Goal: Transaction & Acquisition: Purchase product/service

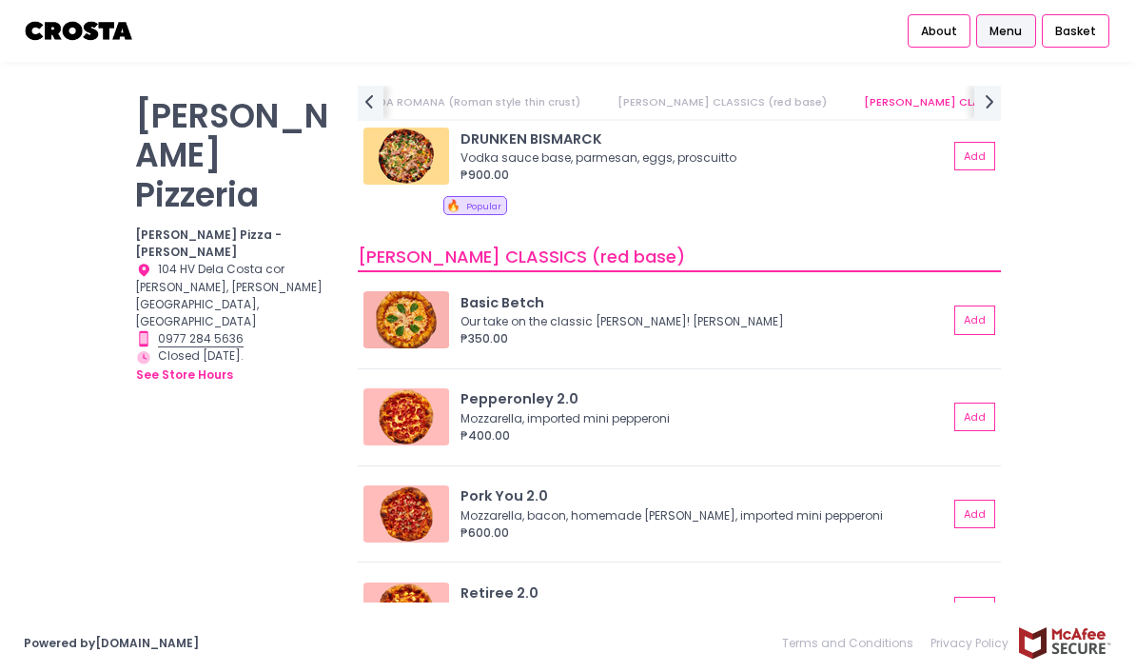
click at [513, 486] on div "Pork You 2.0" at bounding box center [704, 496] width 488 height 21
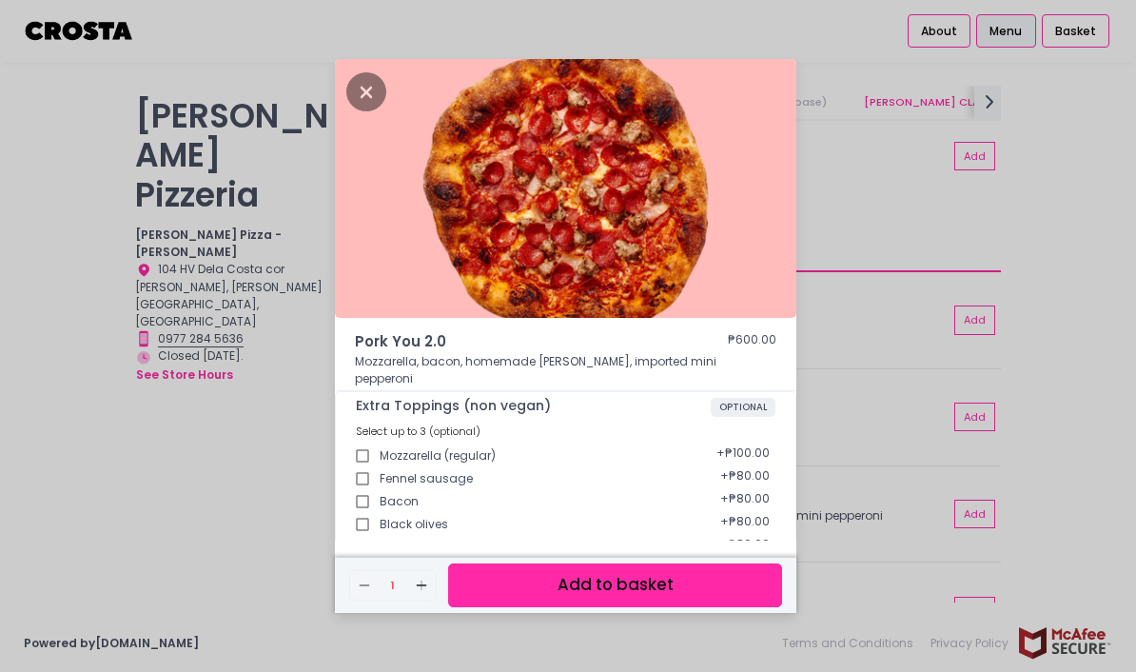
click at [831, 362] on div "Pork You 2.0 ₱600.00 Mozzarella, bacon, homemade salciccia, imported mini peppe…" at bounding box center [568, 336] width 1136 height 672
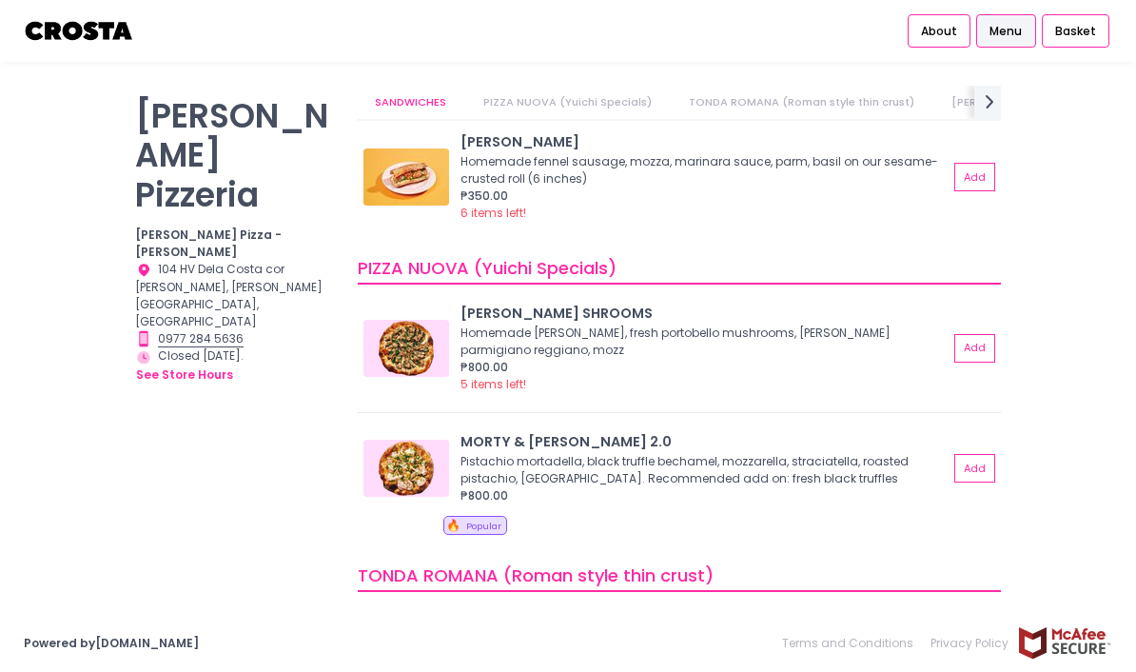
scroll to position [49, 0]
click at [396, 440] on img at bounding box center [406, 468] width 86 height 57
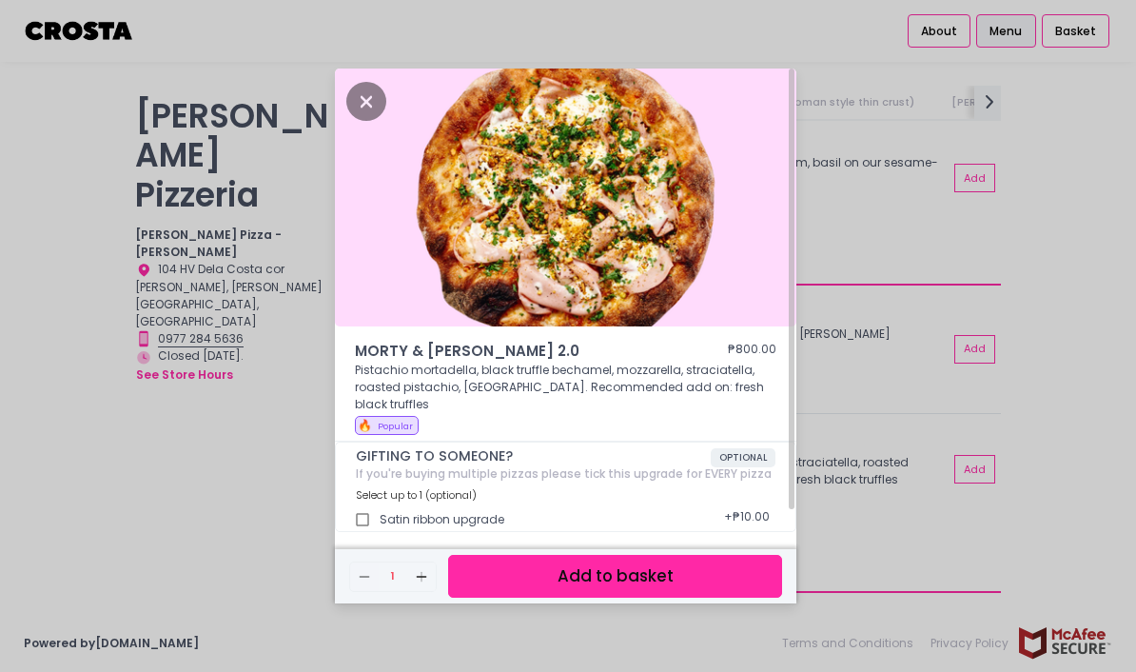
scroll to position [40, 0]
click at [220, 373] on div "MORTY & ELLA 2.0 ₱800.00 Pistachio mortadella, black truffle bechamel, mozzarel…" at bounding box center [568, 336] width 1136 height 672
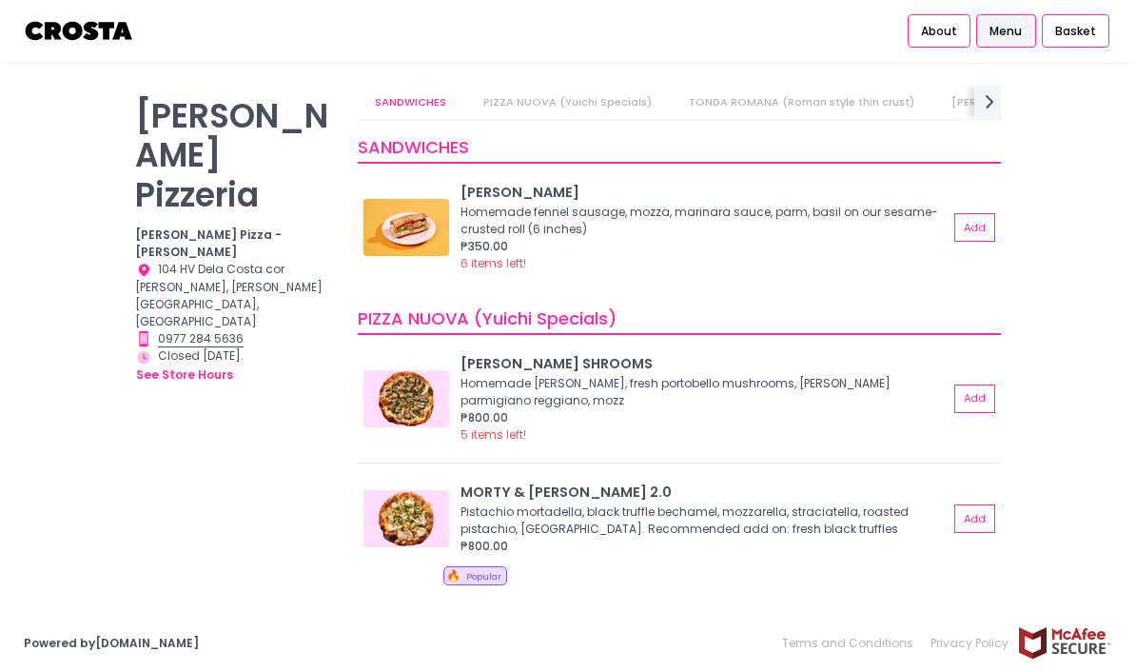
scroll to position [0, 0]
click at [393, 199] on img at bounding box center [406, 227] width 86 height 57
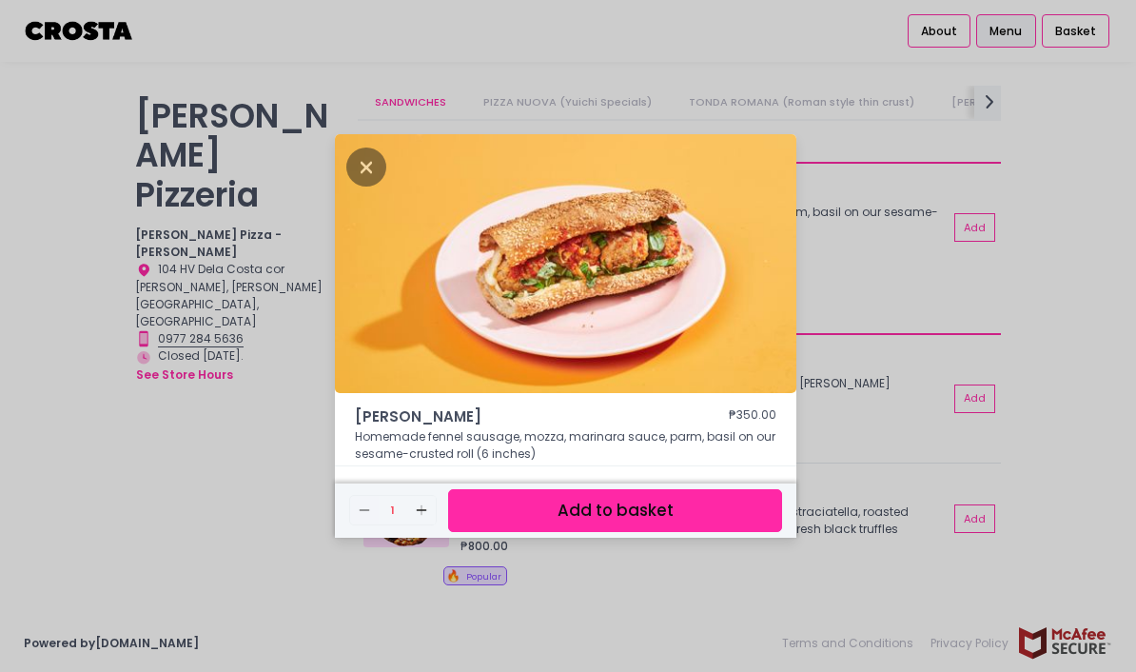
click at [1050, 234] on div "HOAGIE ROLL ₱350.00 Homemade fennel sausage, mozza, marinara sauce, parm, basil…" at bounding box center [568, 336] width 1136 height 672
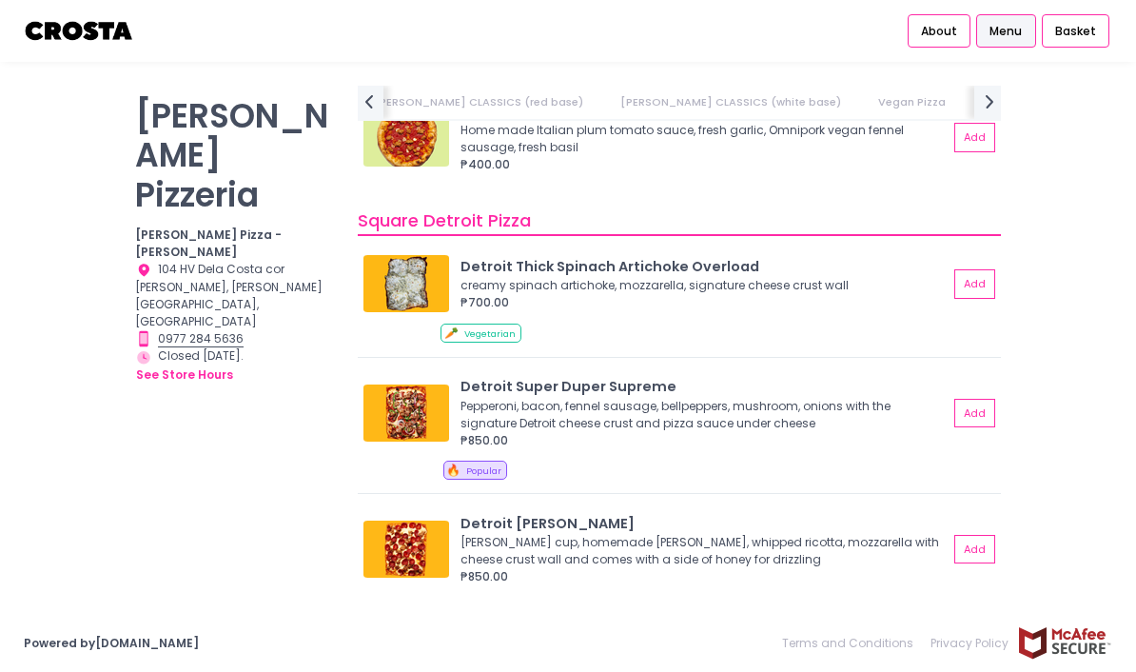
scroll to position [1919, 0]
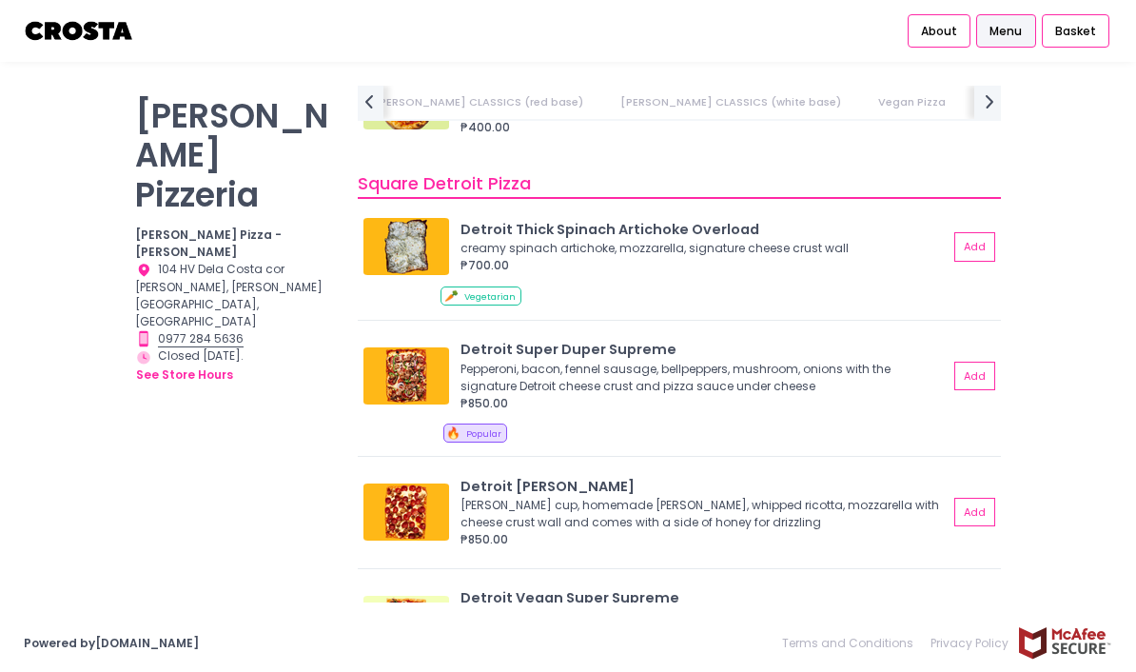
click at [412, 218] on img at bounding box center [406, 246] width 86 height 57
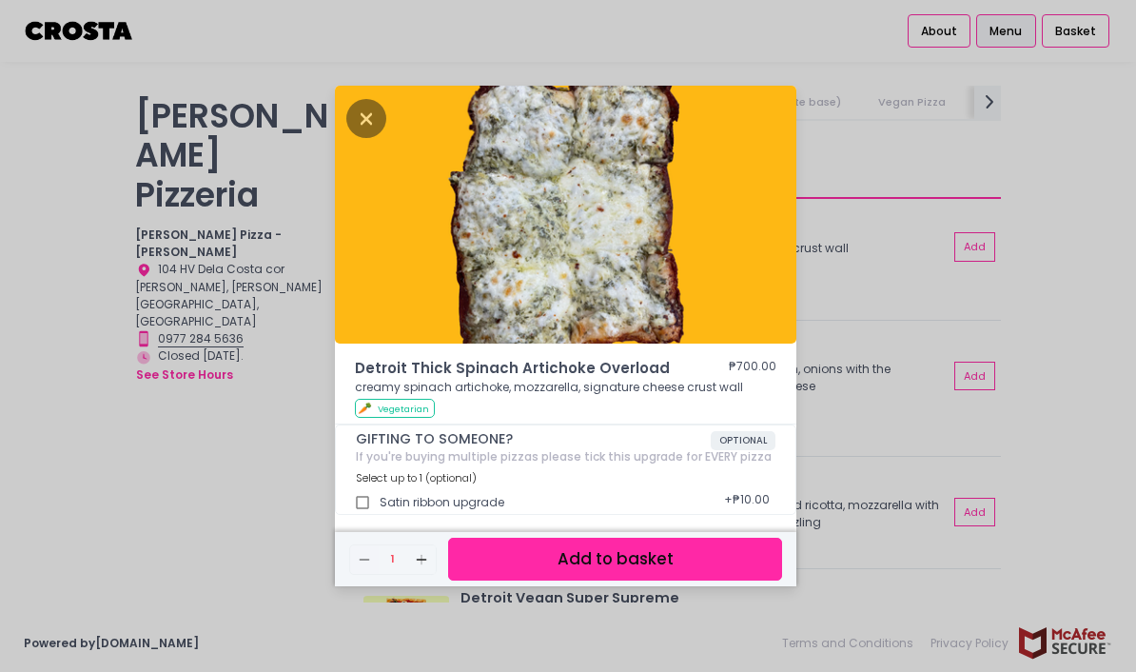
click at [152, 371] on div "Detroit Thick Spinach Artichoke Overload ₱700.00 creamy spinach artichoke, mozz…" at bounding box center [568, 336] width 1136 height 672
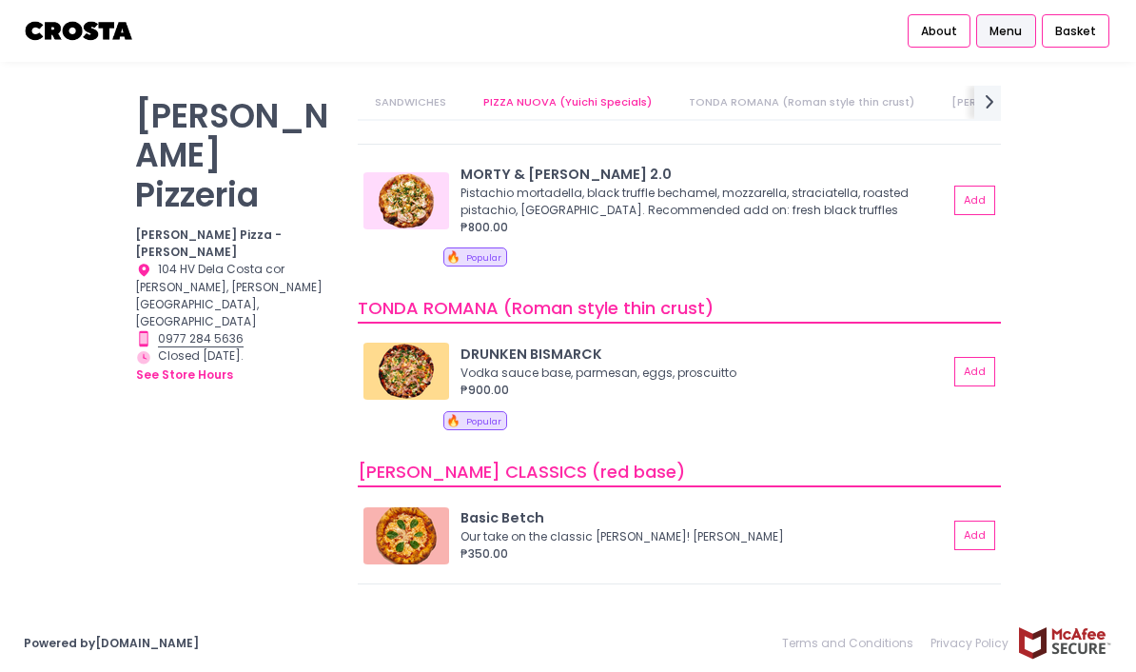
scroll to position [308, 0]
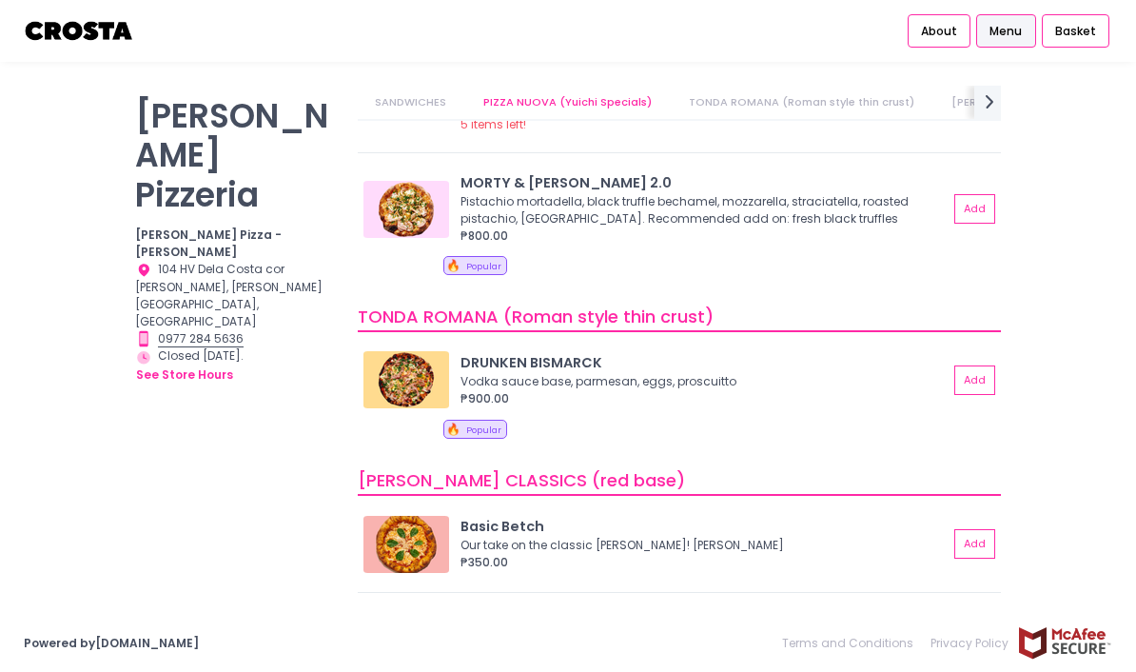
click at [396, 351] on img at bounding box center [406, 379] width 86 height 57
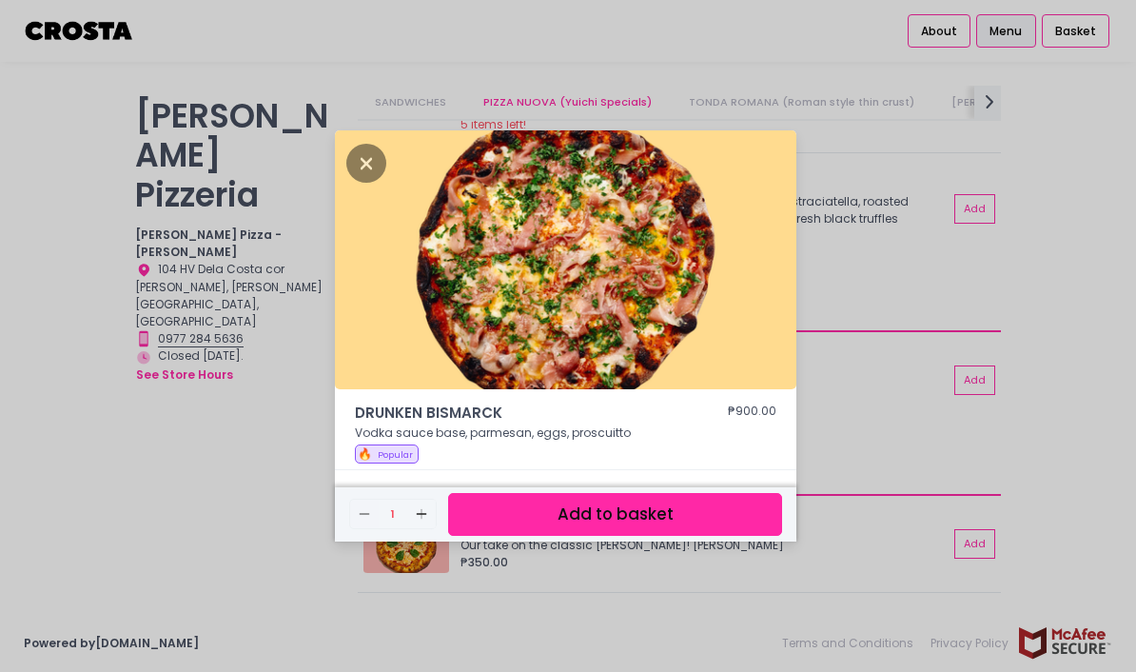
click at [205, 382] on div "DRUNKEN BISMARCK ₱900.00 Vodka sauce base, parmesan, eggs, proscuitto 🔥 Popular…" at bounding box center [568, 336] width 1136 height 672
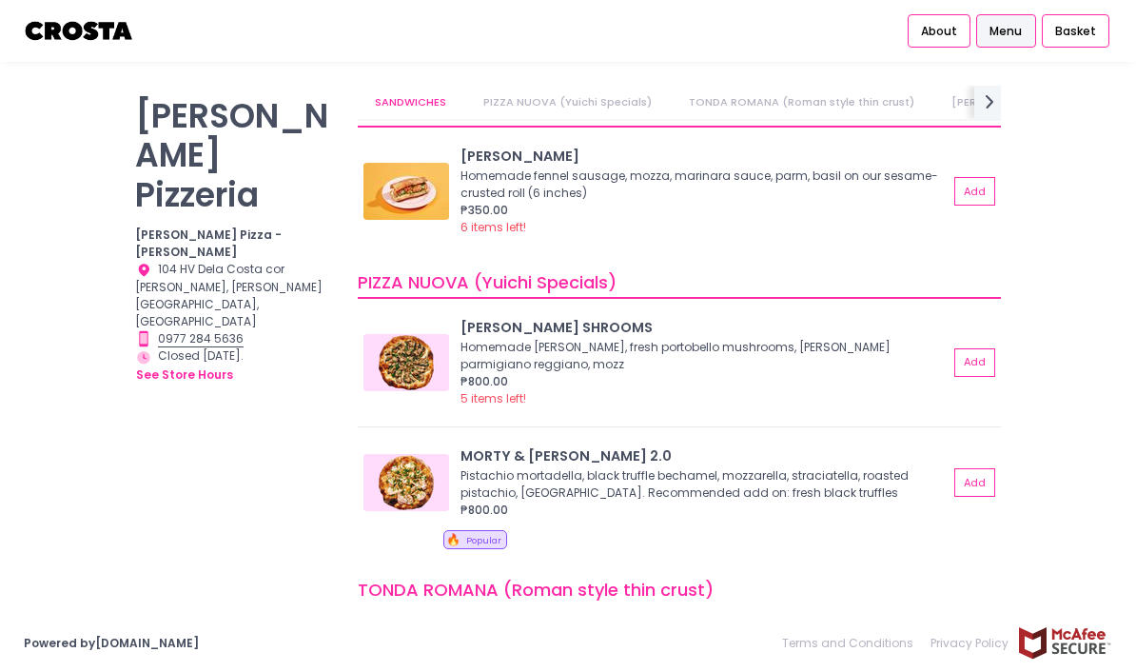
scroll to position [32, 0]
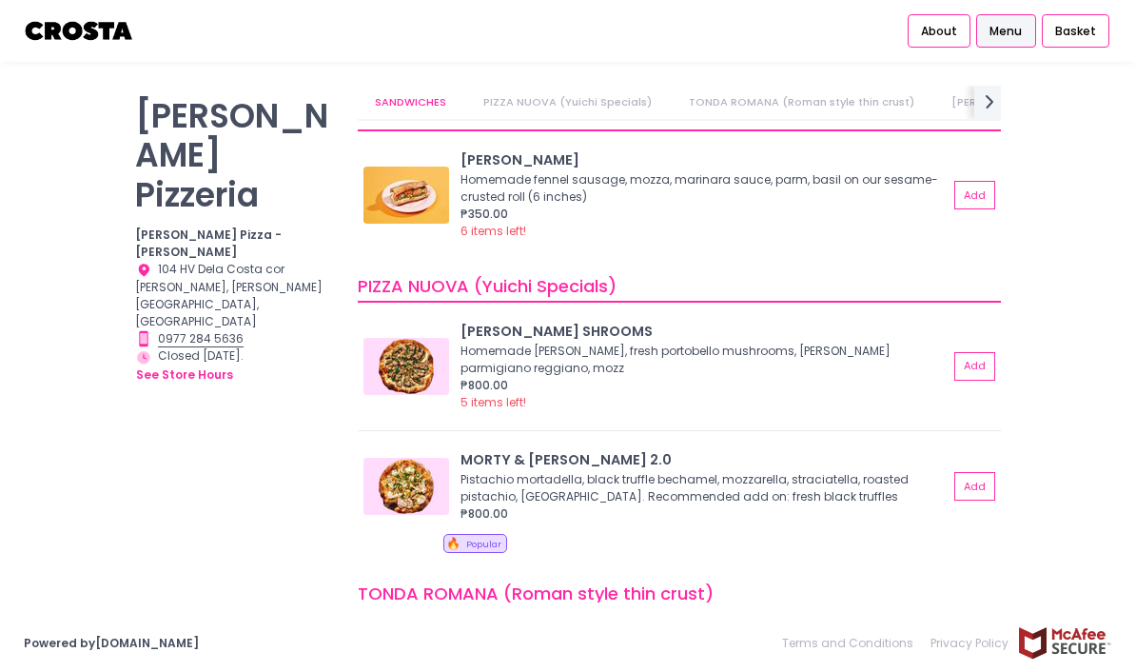
click at [396, 338] on img at bounding box center [406, 366] width 86 height 57
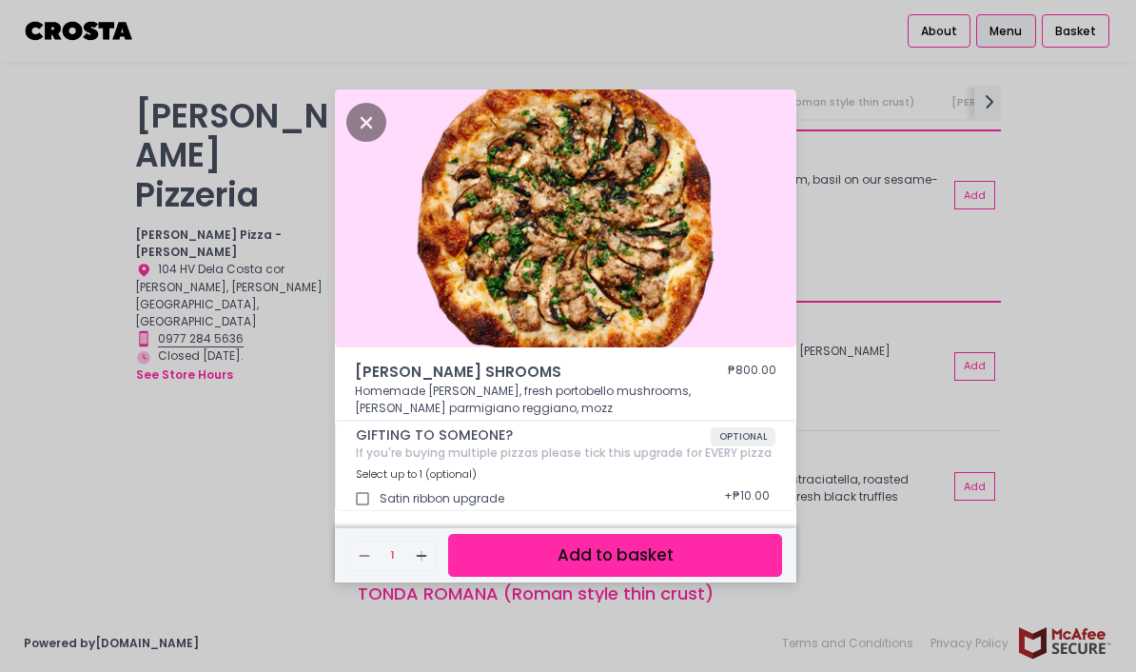
click at [214, 364] on div "SALCICCIA SHROOMS ₱800.00 Homemade salciccia, fresh portobello mushrooms, vacca…" at bounding box center [568, 336] width 1136 height 672
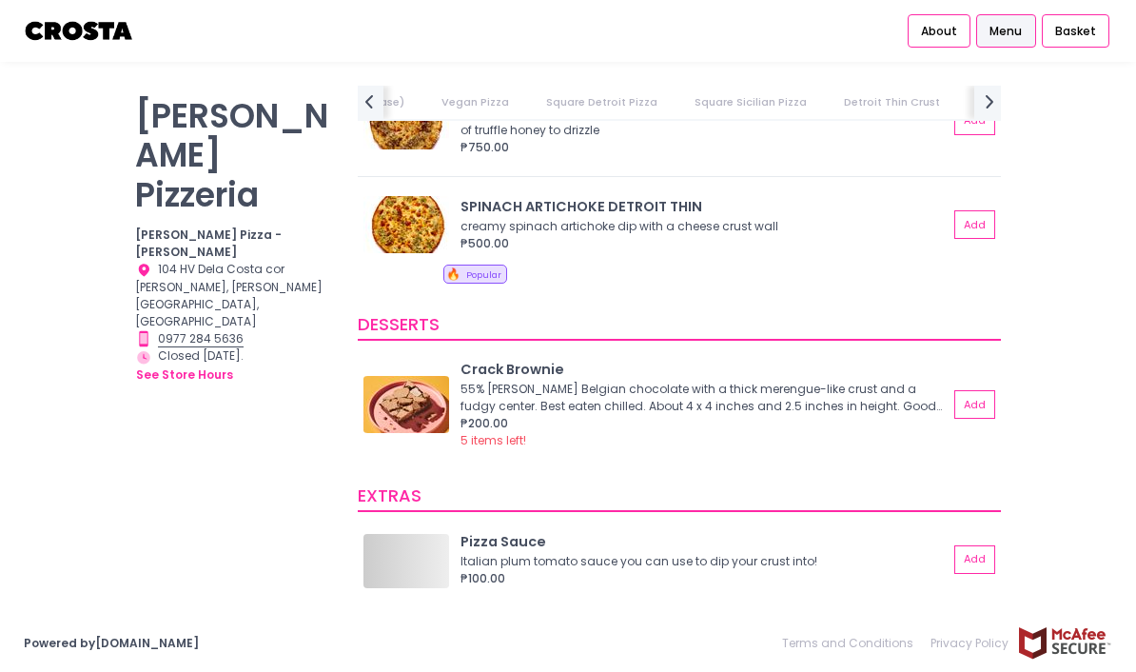
scroll to position [3243, 0]
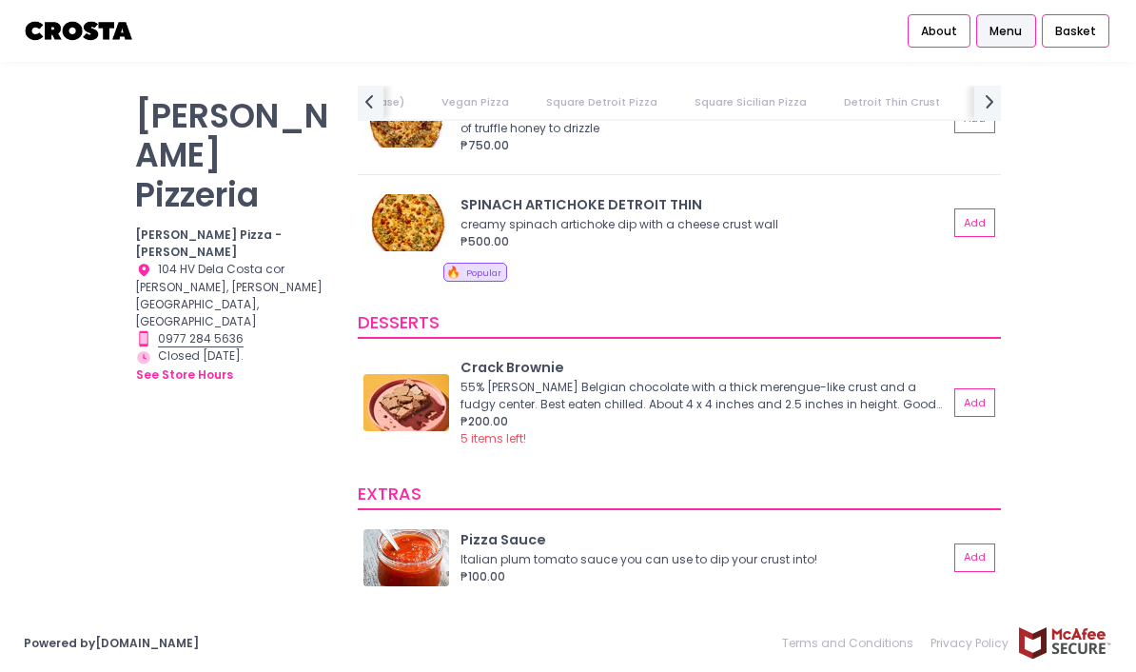
click at [390, 374] on img at bounding box center [406, 402] width 86 height 57
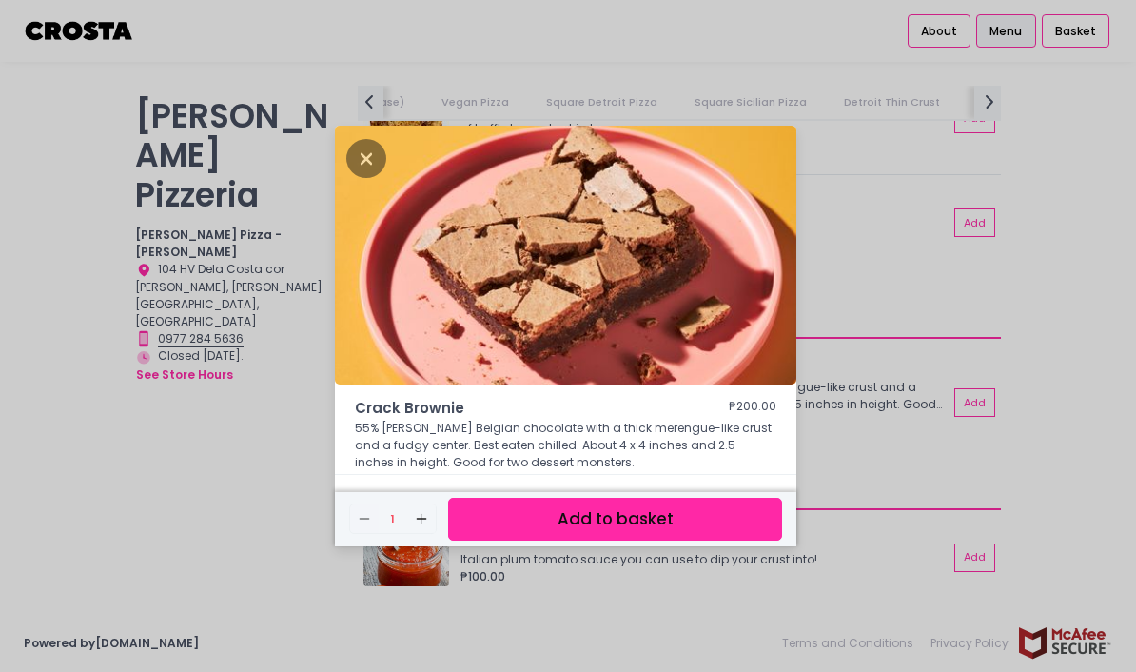
click at [165, 342] on div "Crack Brownie ₱200.00 55% earl Belgian chocolate with a thick merengue-like cru…" at bounding box center [568, 336] width 1136 height 672
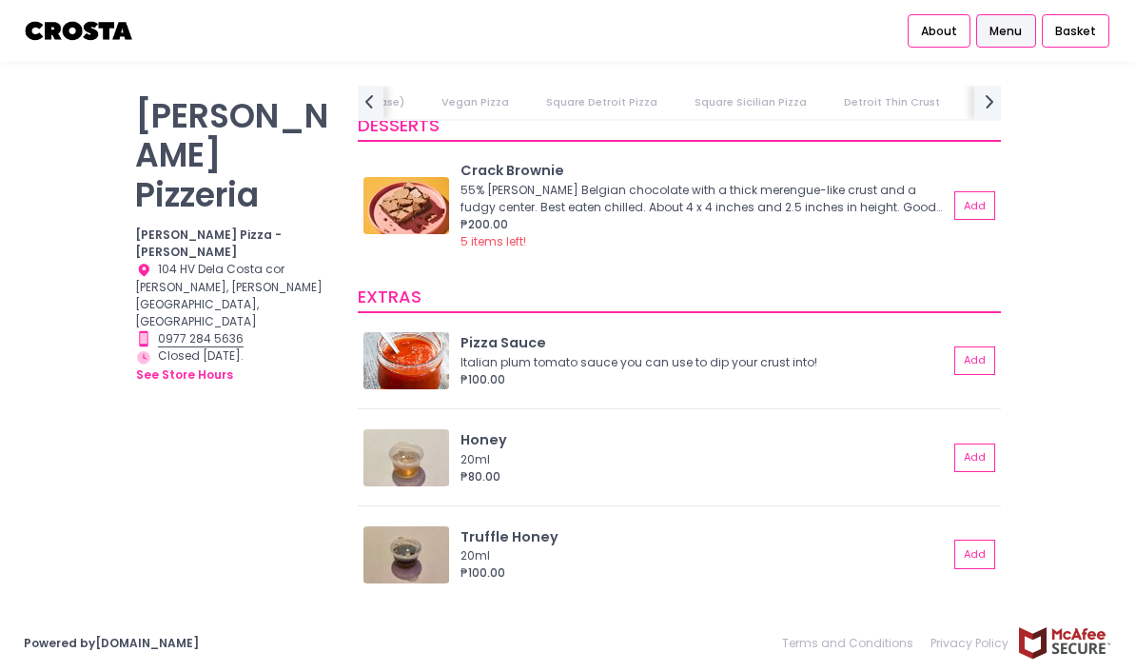
scroll to position [0, 1090]
